Goal: Communication & Community: Answer question/provide support

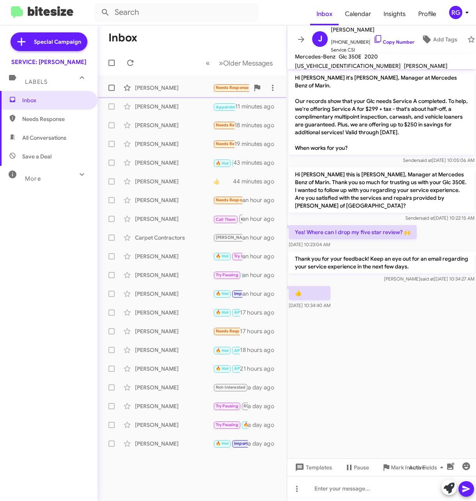
click at [180, 93] on div "[PERSON_NAME] Needs Response [PERSON_NAME] was awesome! 9 minutes ago" at bounding box center [192, 88] width 177 height 16
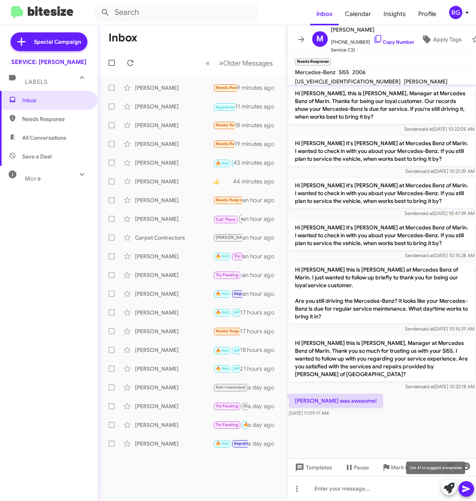
click at [448, 486] on icon at bounding box center [448, 487] width 11 height 11
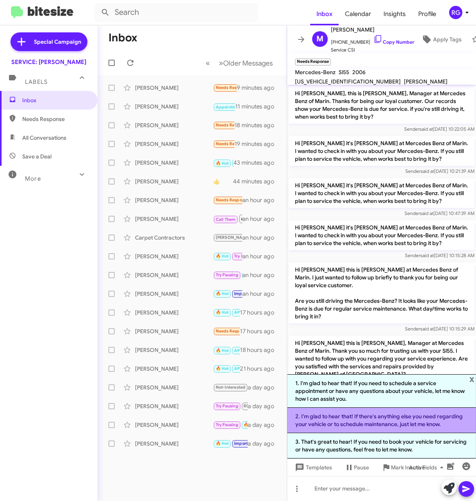
click at [346, 420] on li "2. I'm glad to hear that! If there's anything else you need regarding your vehi…" at bounding box center [381, 419] width 189 height 25
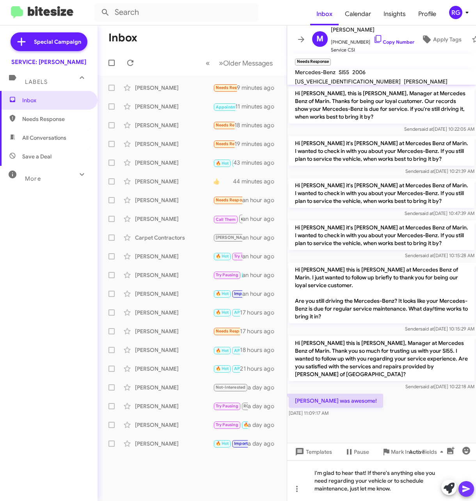
click at [467, 490] on icon at bounding box center [465, 488] width 9 height 9
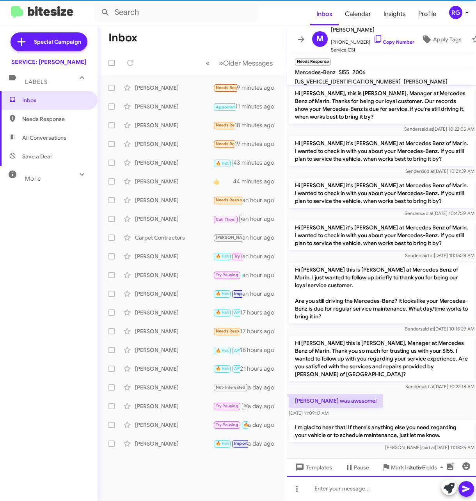
scroll to position [10, 0]
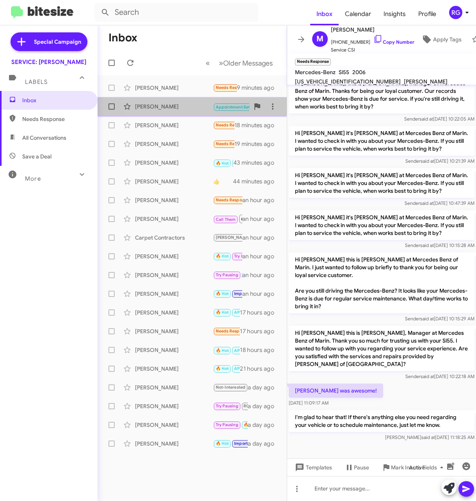
click at [155, 111] on div "[PERSON_NAME] Appointment Set RO Historic Call Them Needs Response Inbound Call…" at bounding box center [192, 107] width 177 height 16
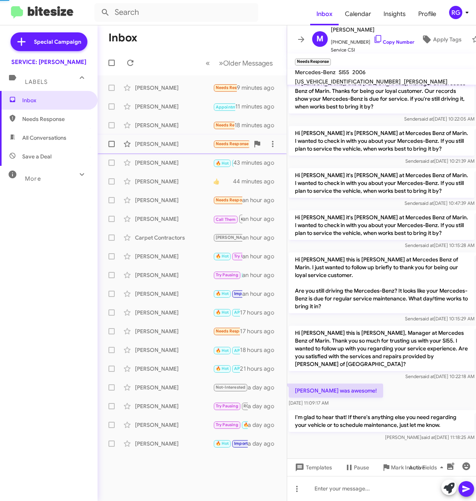
scroll to position [361, 0]
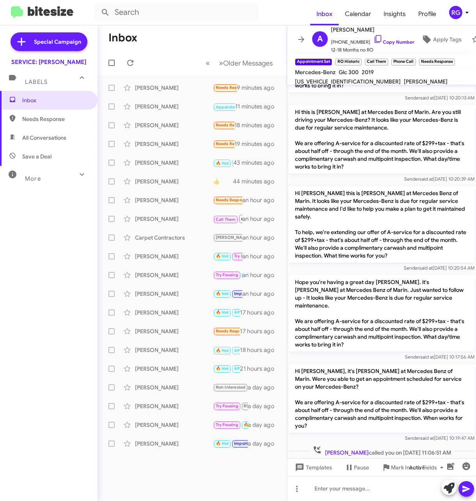
click at [400, 78] on span "[US_VEHICLE_IDENTIFICATION_NUMBER]" at bounding box center [348, 81] width 106 height 7
copy span "[US_VEHICLE_IDENTIFICATION_NUMBER]"
click at [440, 38] on span "Apply Tags" at bounding box center [447, 39] width 28 height 14
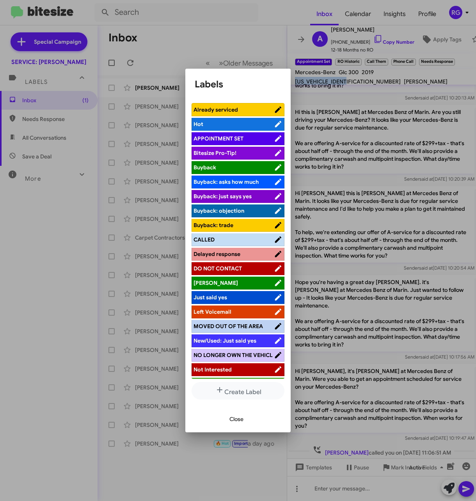
click at [214, 139] on span "APPOINTMENT SET" at bounding box center [218, 138] width 50 height 7
drag, startPoint x: 236, startPoint y: 417, endPoint x: 236, endPoint y: 421, distance: 3.9
click at [236, 417] on span "Close" at bounding box center [236, 419] width 14 height 14
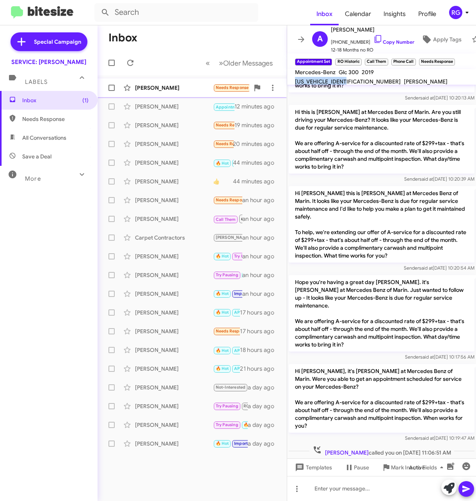
click at [155, 97] on span "[PERSON_NAME] Needs Response Liked “I'm glad to hear that! If there's anything …" at bounding box center [191, 87] width 189 height 19
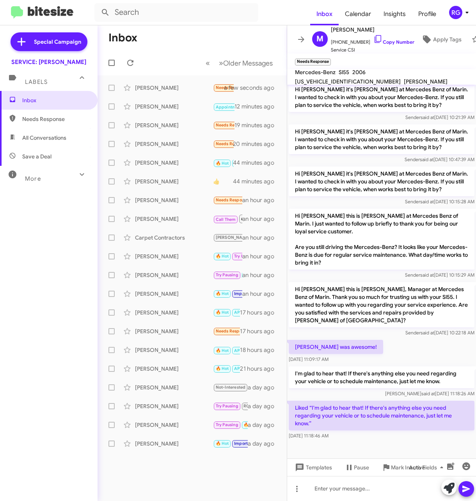
scroll to position [55, 0]
click at [178, 124] on div "[PERSON_NAME]" at bounding box center [174, 125] width 78 height 8
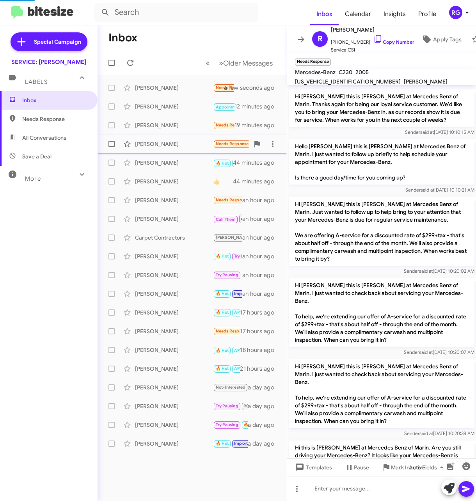
scroll to position [202, 0]
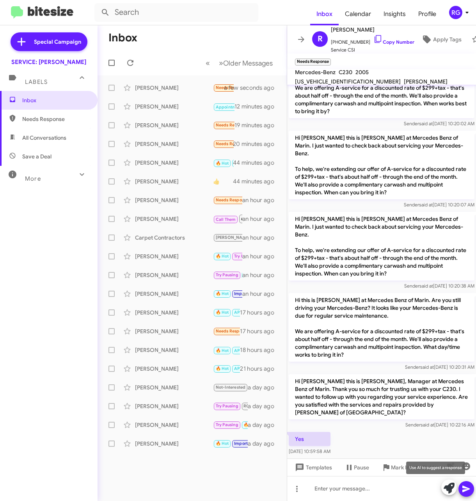
click at [445, 487] on icon at bounding box center [448, 487] width 11 height 11
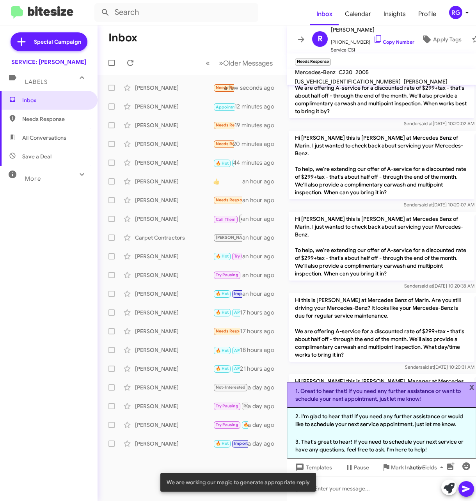
click at [430, 399] on li "1. Great to hear that! If you need any further assistance or want to schedule y…" at bounding box center [381, 395] width 189 height 26
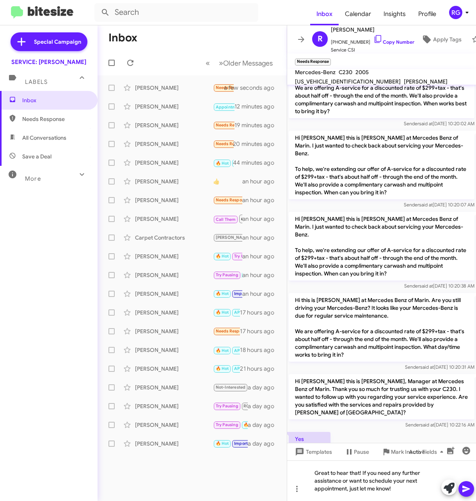
click at [464, 487] on icon at bounding box center [465, 488] width 7 height 7
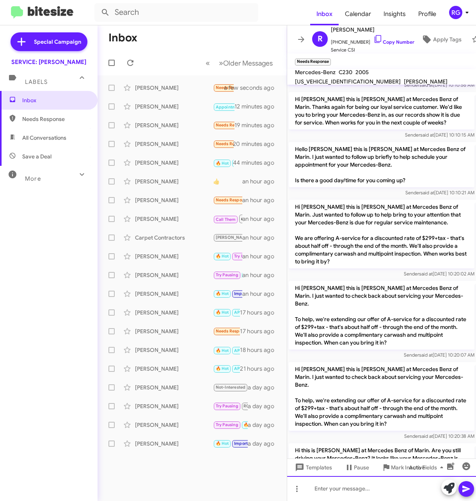
scroll to position [239, 0]
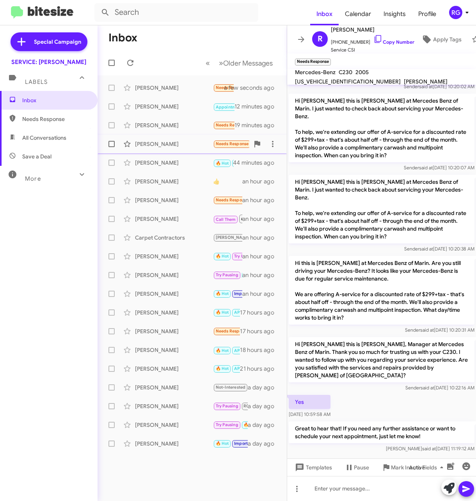
click at [176, 149] on div "[PERSON_NAME] Needs Response [PERSON_NAME], this visit was 100% better than Jul…" at bounding box center [192, 144] width 177 height 16
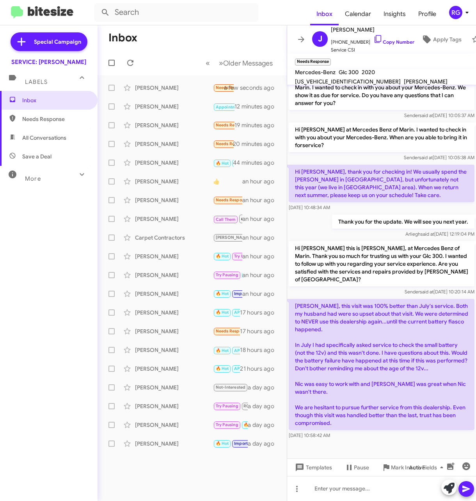
scroll to position [250, 0]
drag, startPoint x: 359, startPoint y: 426, endPoint x: 291, endPoint y: 230, distance: 207.5
click at [291, 230] on div "Hi [PERSON_NAME], this is [PERSON_NAME], Manager at Mercedes Benz of Marin. Our…" at bounding box center [381, 146] width 189 height 590
copy div "[PERSON_NAME] said at [DATE] 12:19:04 PM Hi [PERSON_NAME] this is [PERSON_NAME]…"
click at [452, 430] on div "[PERSON_NAME], this visit was 100% better than July's service. Both my husband …" at bounding box center [382, 369] width 186 height 140
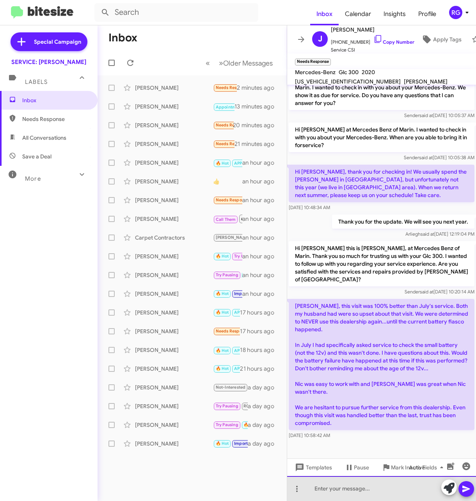
click at [340, 494] on div at bounding box center [381, 488] width 189 height 25
click at [373, 492] on div at bounding box center [381, 488] width 189 height 25
paste div
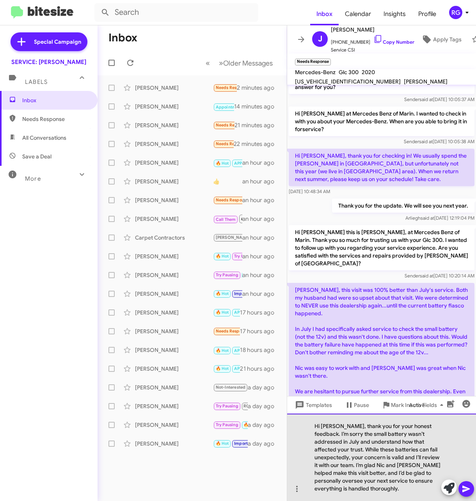
drag, startPoint x: 347, startPoint y: 488, endPoint x: 352, endPoint y: 493, distance: 6.6
click at [384, 485] on div "Hi [PERSON_NAME], thank you for your honest feedback. I’m sorry the small batte…" at bounding box center [381, 456] width 189 height 87
drag, startPoint x: 372, startPoint y: 491, endPoint x: 253, endPoint y: 381, distance: 162.2
click at [253, 381] on div "Inbox « Previous » Next Older Messages [PERSON_NAME] Needs Response Liked “I'm …" at bounding box center [286, 262] width 378 height 475
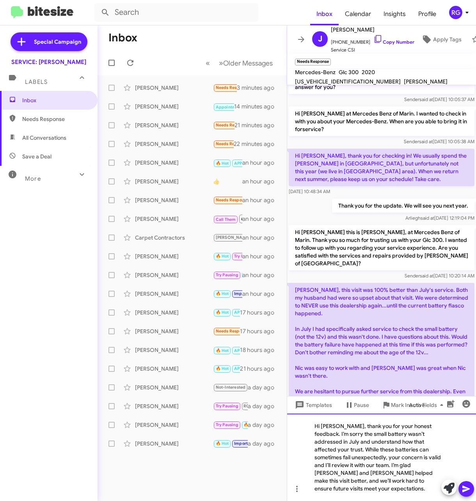
click at [389, 487] on div "Hi [PERSON_NAME], thank you for your honest feedback. I’m sorry the small batte…" at bounding box center [381, 456] width 189 height 87
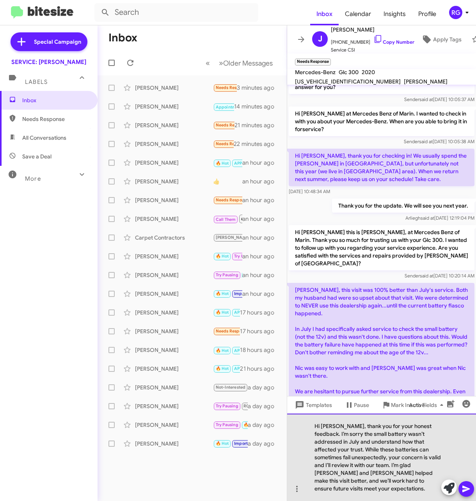
click at [416, 486] on div "Hi [PERSON_NAME], thank you for your honest feedback. I’m sorry the small batte…" at bounding box center [381, 456] width 189 height 87
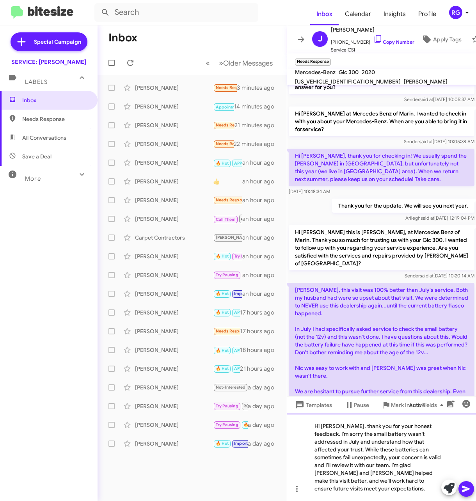
click at [425, 490] on div "Hi [PERSON_NAME], thank you for your honest feedback. I’m sorry the small batte…" at bounding box center [381, 456] width 189 height 87
click at [465, 487] on icon at bounding box center [465, 488] width 7 height 7
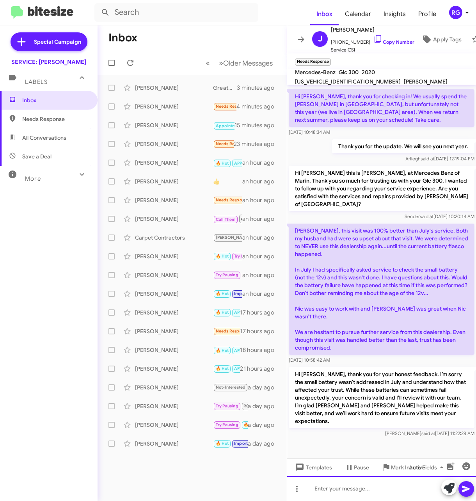
scroll to position [317, 0]
drag, startPoint x: 324, startPoint y: 392, endPoint x: 415, endPoint y: 359, distance: 97.6
click at [409, 381] on div "Inbox « Previous » Next Older Messages [PERSON_NAME] Great to hear that! If you…" at bounding box center [286, 262] width 378 height 475
click at [154, 94] on div "[PERSON_NAME] Great to hear that! If you need any further assistance or want to…" at bounding box center [192, 88] width 177 height 16
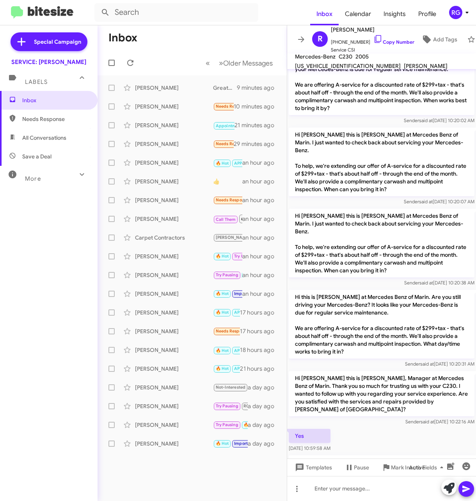
scroll to position [172, 0]
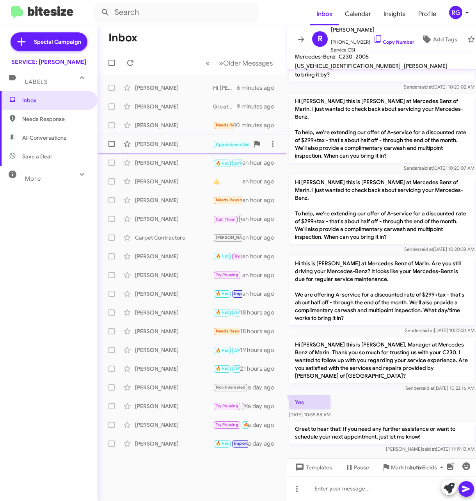
scroll to position [223, 0]
click at [149, 80] on div "Janet Crumley Hi Janet, thank you for your honest feedback. I’m sorry the small…" at bounding box center [192, 88] width 177 height 16
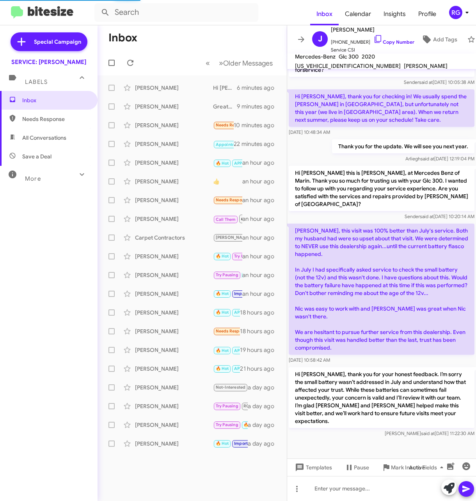
scroll to position [301, 0]
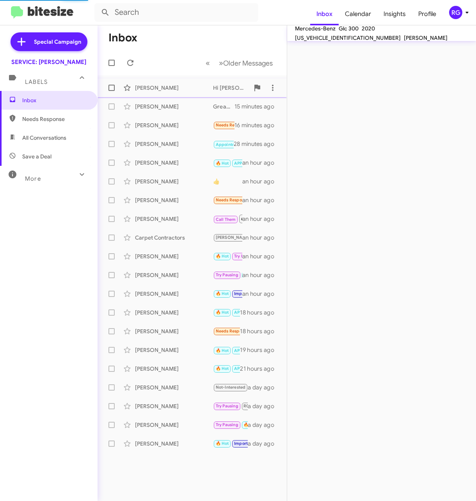
click at [187, 108] on div "Robert Drake" at bounding box center [174, 107] width 78 height 8
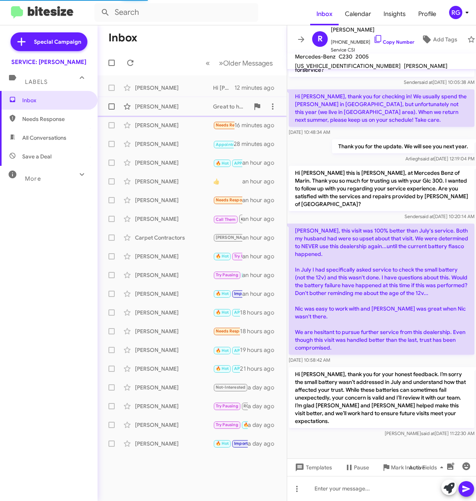
scroll to position [223, 0]
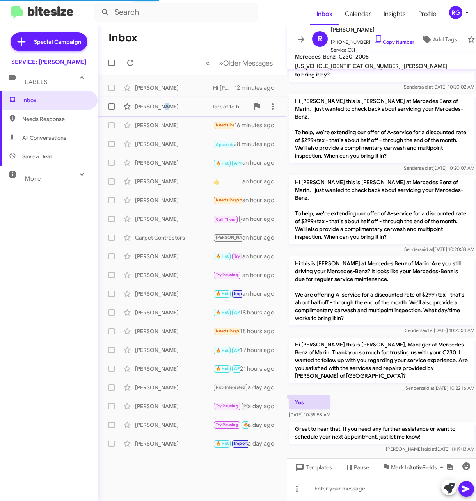
click at [159, 113] on div "Robert Drake Great to hear that! If you need any further assistance or want to …" at bounding box center [192, 107] width 177 height 16
drag, startPoint x: 159, startPoint y: 113, endPoint x: 172, endPoint y: 120, distance: 14.2
click at [172, 120] on div "Michael Ackrell Needs Response Liked “I'm glad to hear that! If there's anythin…" at bounding box center [192, 125] width 177 height 16
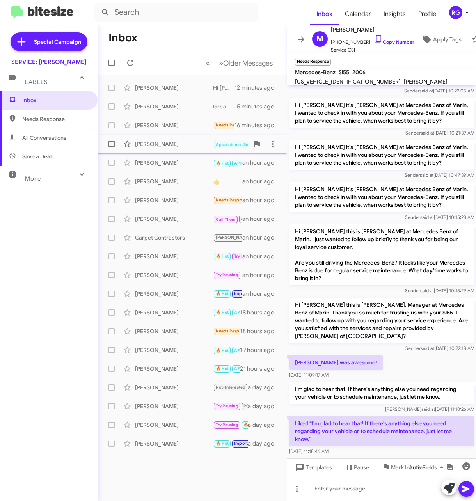
click at [170, 140] on div "[PERSON_NAME]" at bounding box center [174, 144] width 78 height 8
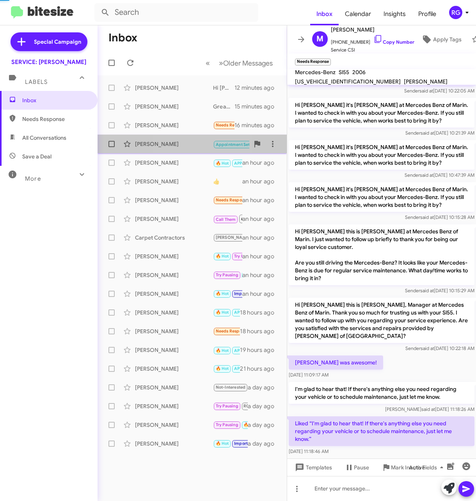
scroll to position [361, 0]
